Goal: Transaction & Acquisition: Purchase product/service

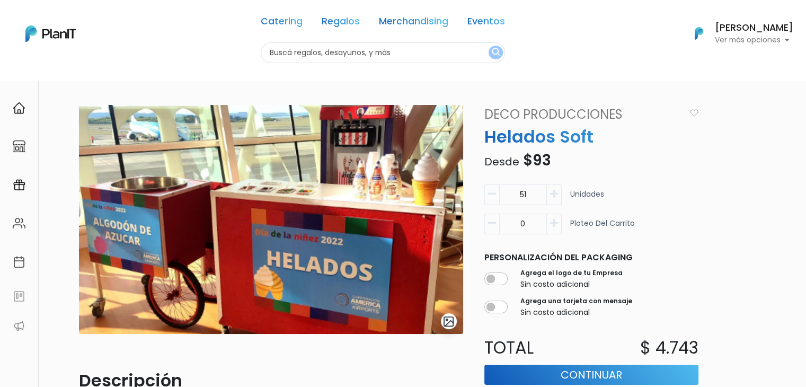
click at [582, 112] on link "Deco Producciones" at bounding box center [582, 114] width 208 height 19
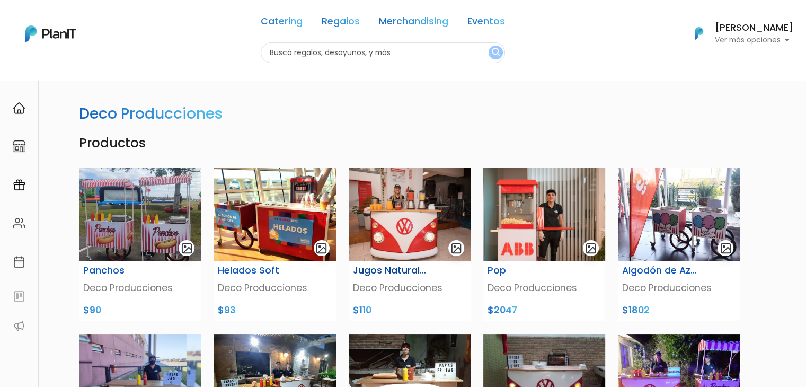
click at [377, 213] on img at bounding box center [410, 214] width 122 height 93
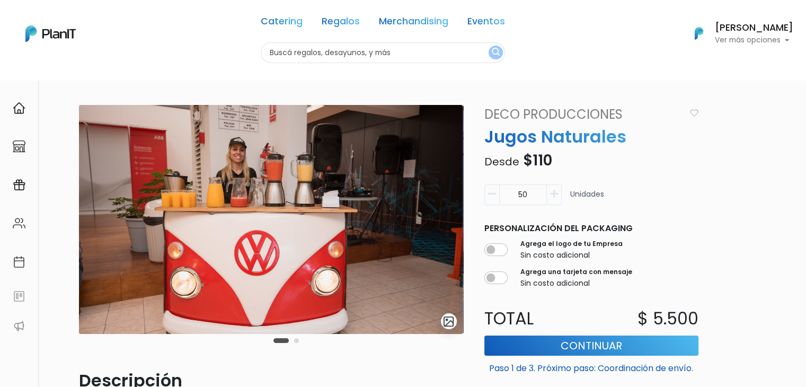
click at [529, 196] on input "50" at bounding box center [523, 194] width 48 height 21
type input "60"
